Goal: Task Accomplishment & Management: Manage account settings

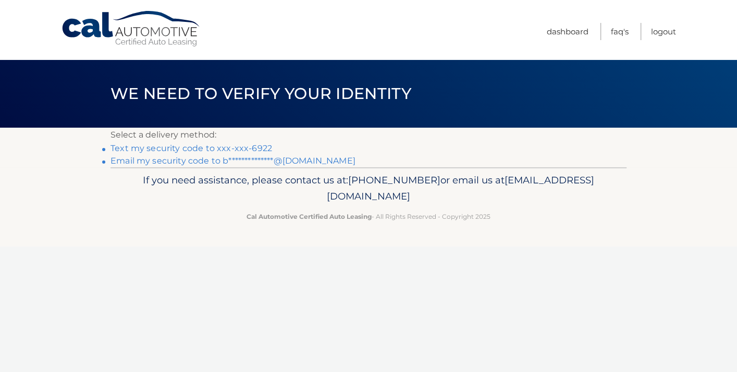
click at [204, 149] on link "Text my security code to xxx-xxx-6922" at bounding box center [190, 148] width 161 height 10
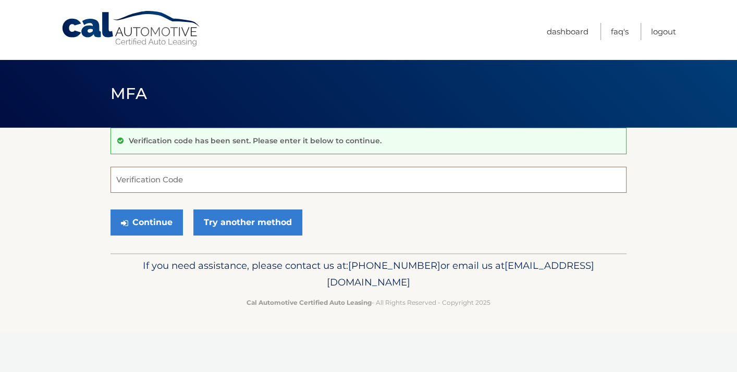
click at [214, 180] on input "Verification Code" at bounding box center [368, 180] width 516 height 26
type input "903160"
click at [160, 220] on button "Continue" at bounding box center [146, 222] width 72 height 26
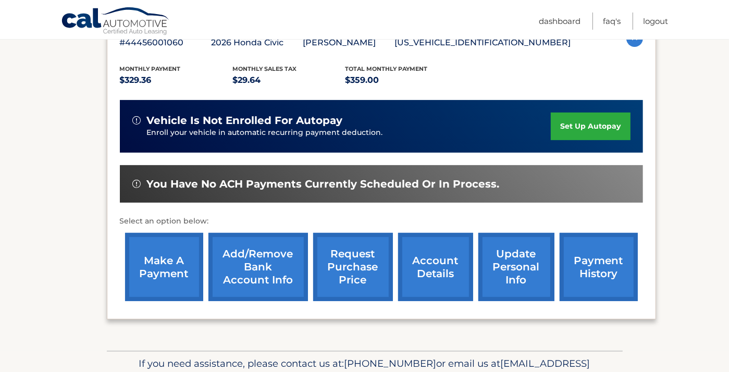
scroll to position [211, 0]
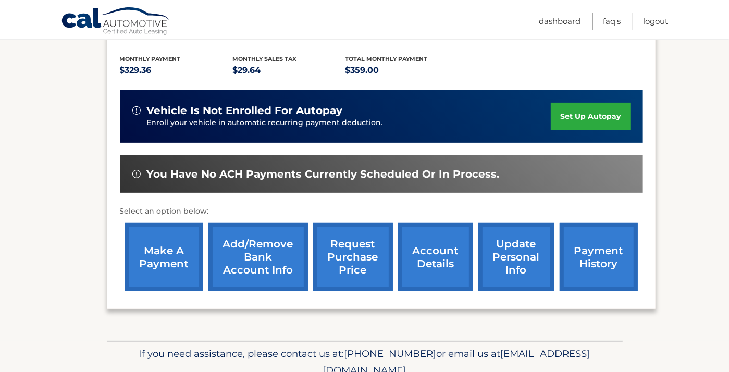
click at [163, 251] on link "make a payment" at bounding box center [164, 257] width 78 height 68
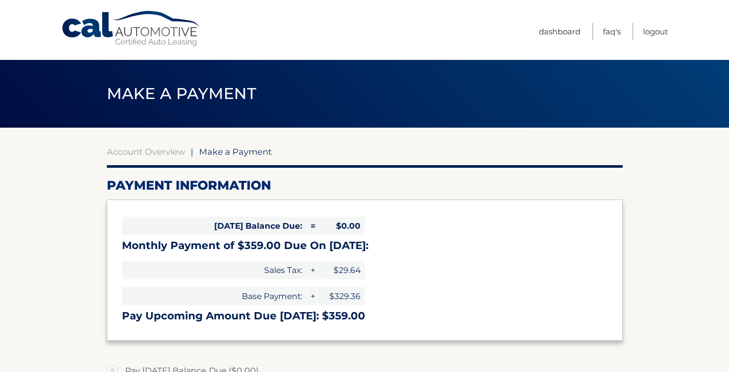
select select "OTA0NzlhNWQtMzcyNC00ZTMwLTliODMtMmZiYTE5NjUyYmYx"
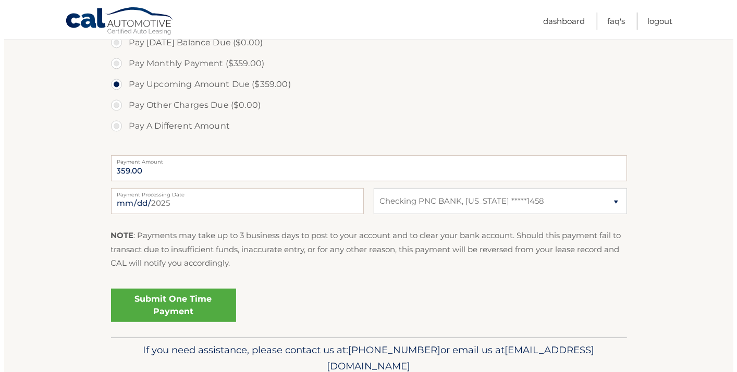
scroll to position [338, 0]
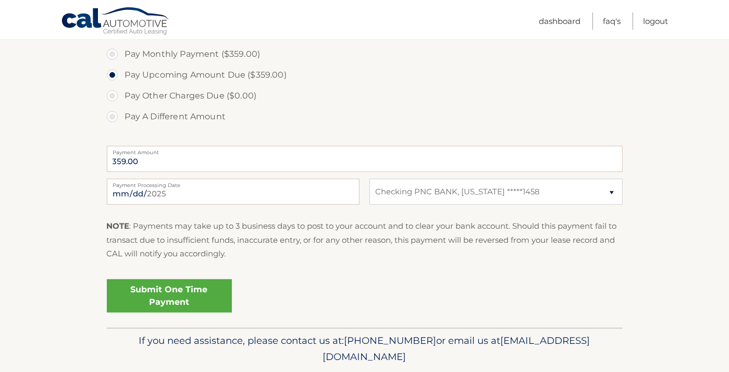
click at [168, 291] on link "Submit One Time Payment" at bounding box center [169, 295] width 125 height 33
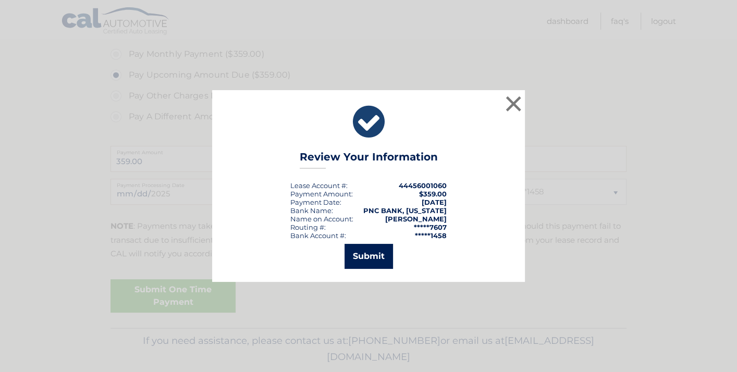
click at [356, 253] on button "Submit" at bounding box center [368, 256] width 48 height 25
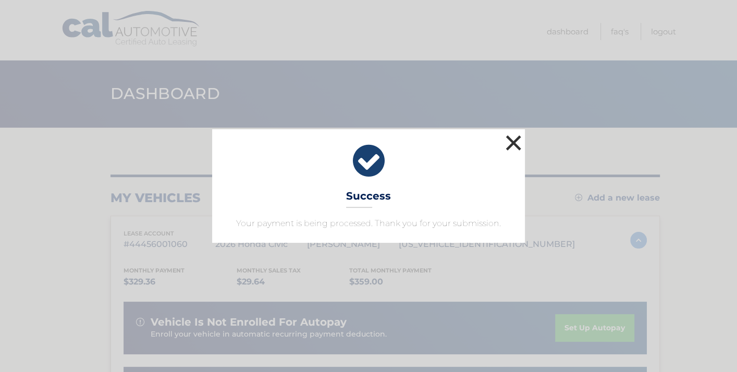
click at [512, 140] on button "×" at bounding box center [513, 142] width 21 height 21
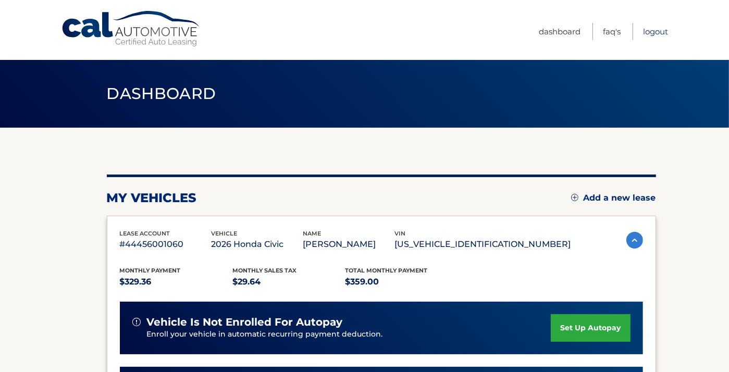
click at [661, 32] on link "Logout" at bounding box center [655, 31] width 25 height 17
